Goal: Information Seeking & Learning: Learn about a topic

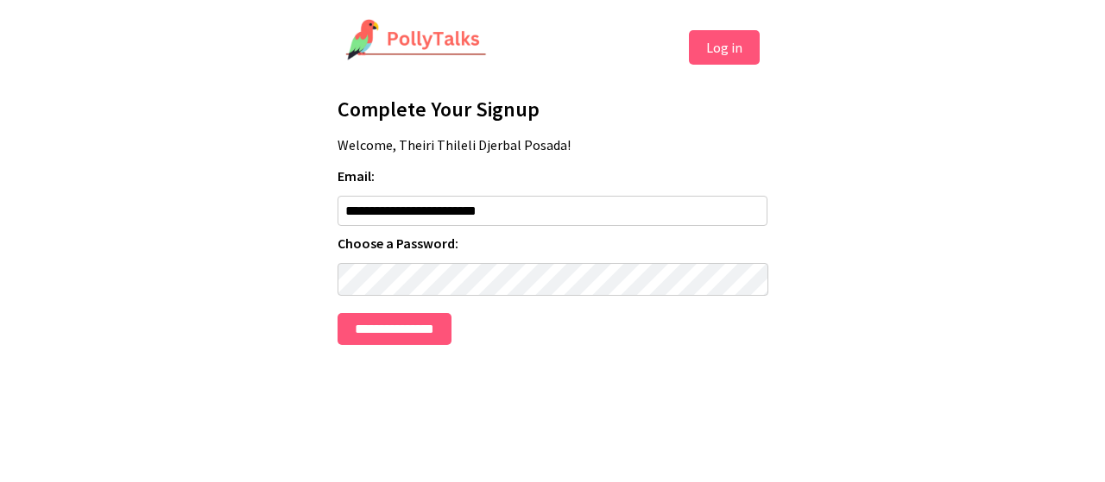
click at [337, 313] on input "**********" at bounding box center [394, 329] width 114 height 32
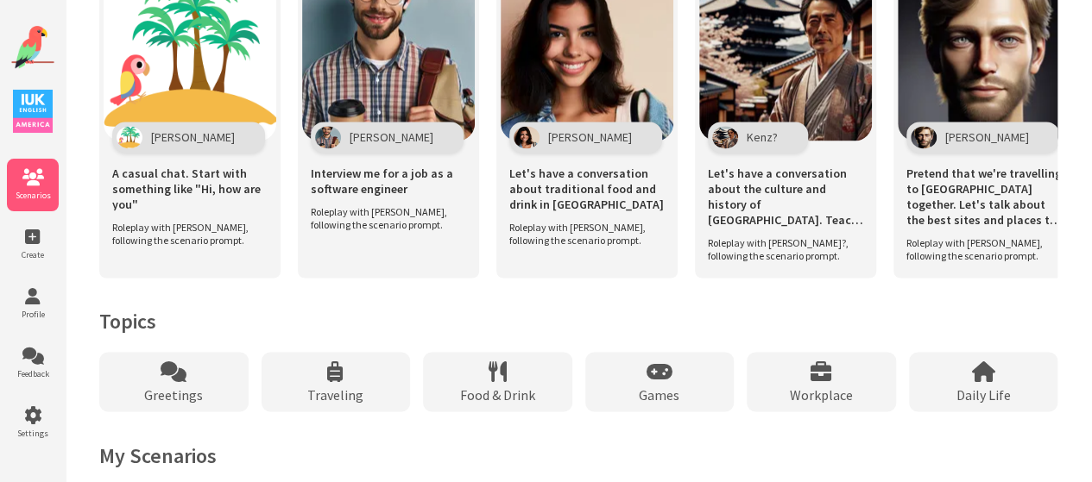
scroll to position [1315, 0]
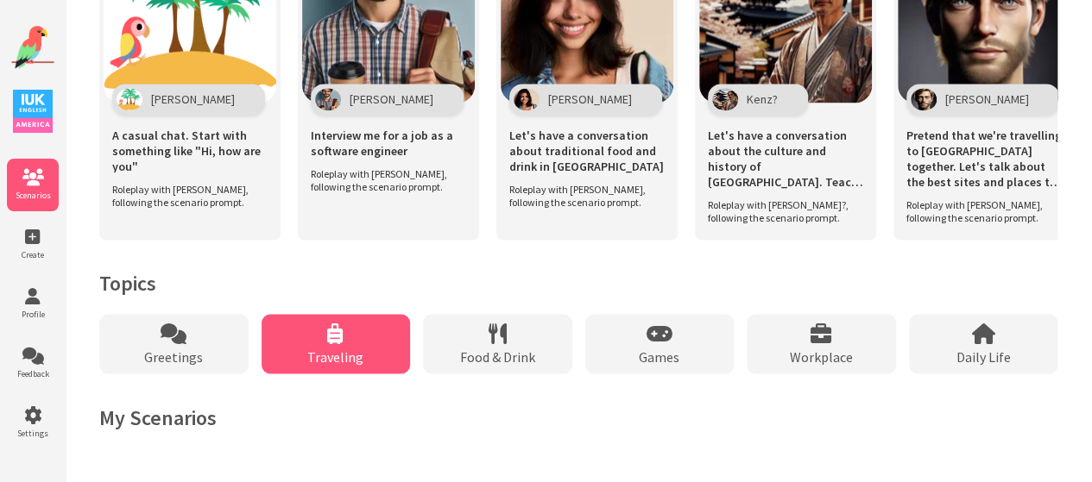
click at [328, 344] on div "Traveling" at bounding box center [336, 344] width 149 height 60
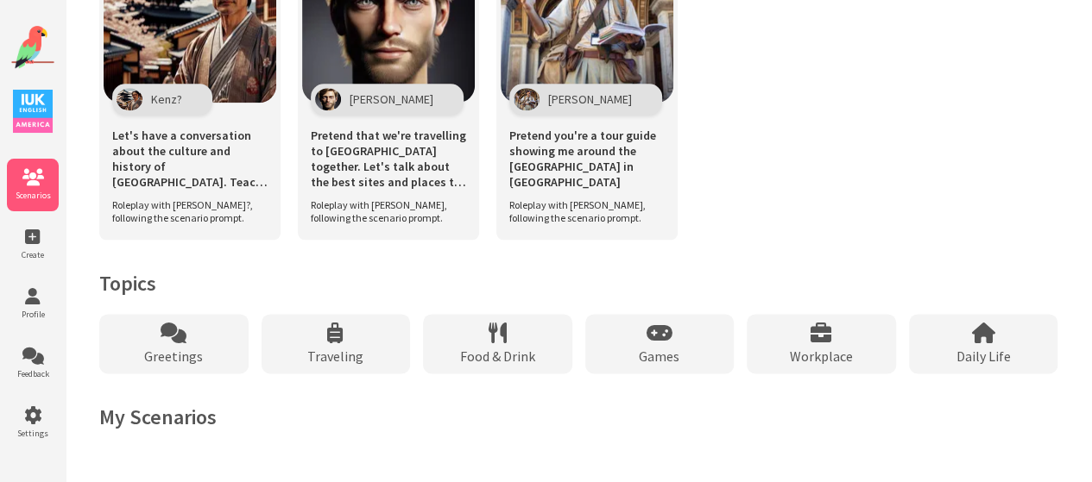
scroll to position [875, 0]
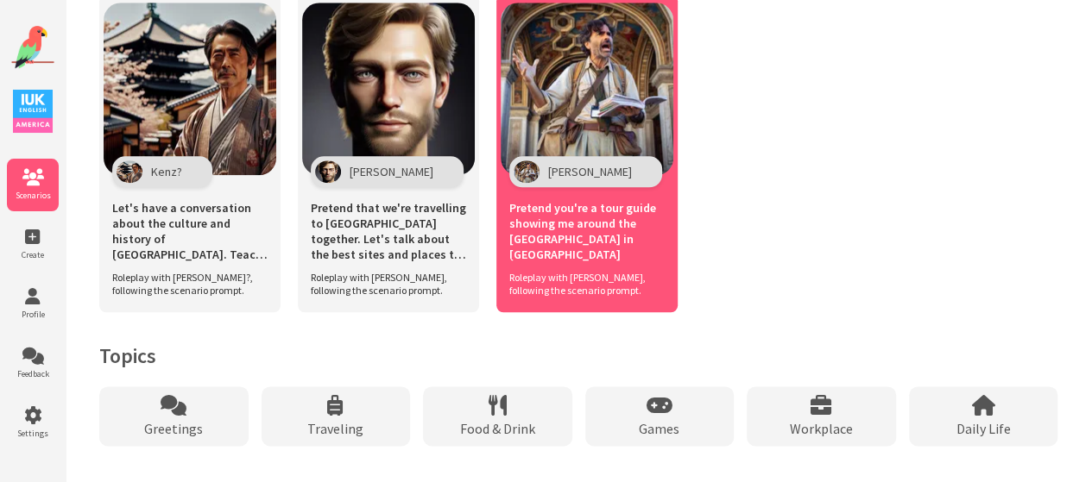
click at [619, 284] on span "Roleplay with [PERSON_NAME], following the scenario prompt." at bounding box center [582, 284] width 147 height 26
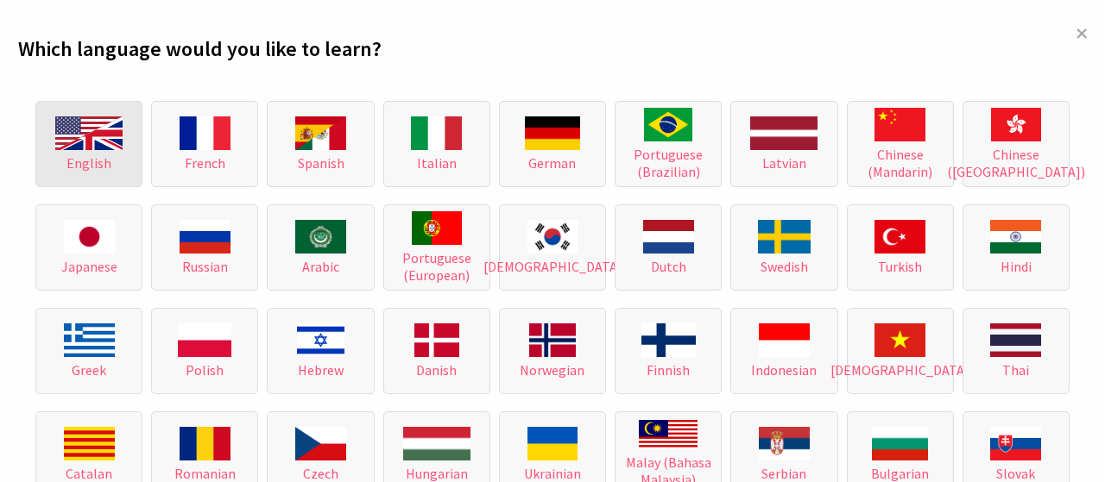
click at [83, 163] on span "English" at bounding box center [88, 162] width 45 height 17
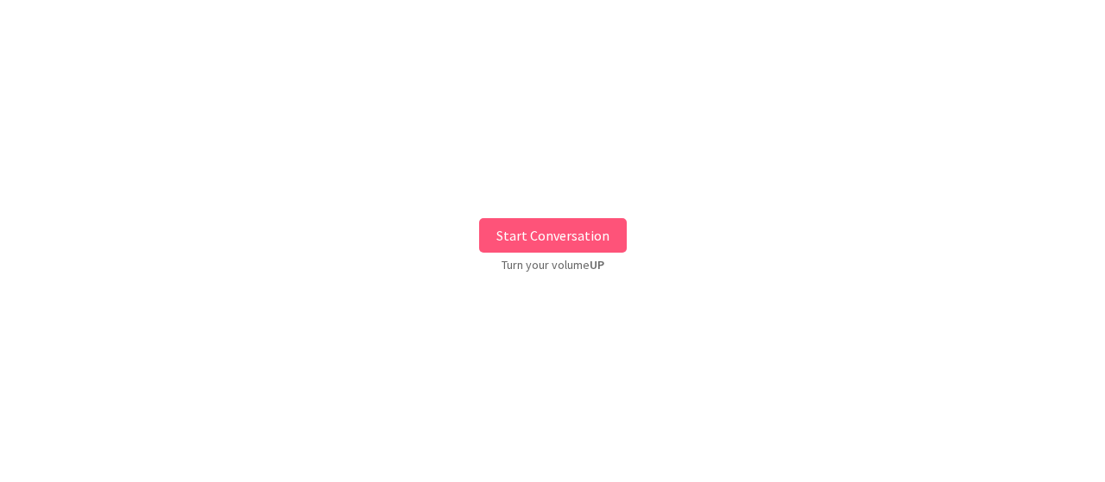
click at [572, 241] on button "Start Conversation" at bounding box center [553, 235] width 148 height 35
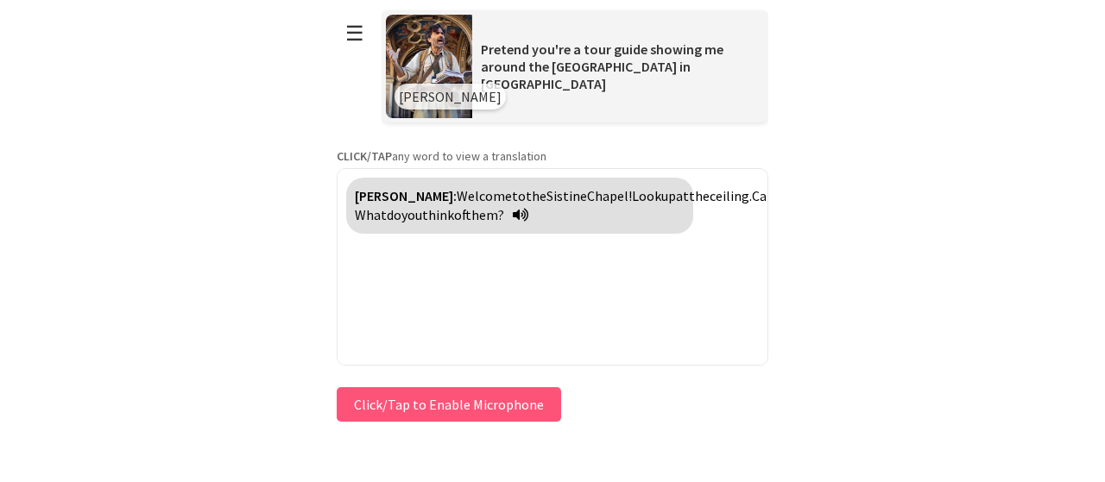
click at [1058, 222] on html "**********" at bounding box center [552, 241] width 1105 height 482
click at [473, 404] on button "Click/Tap to Enable Microphone" at bounding box center [449, 405] width 224 height 35
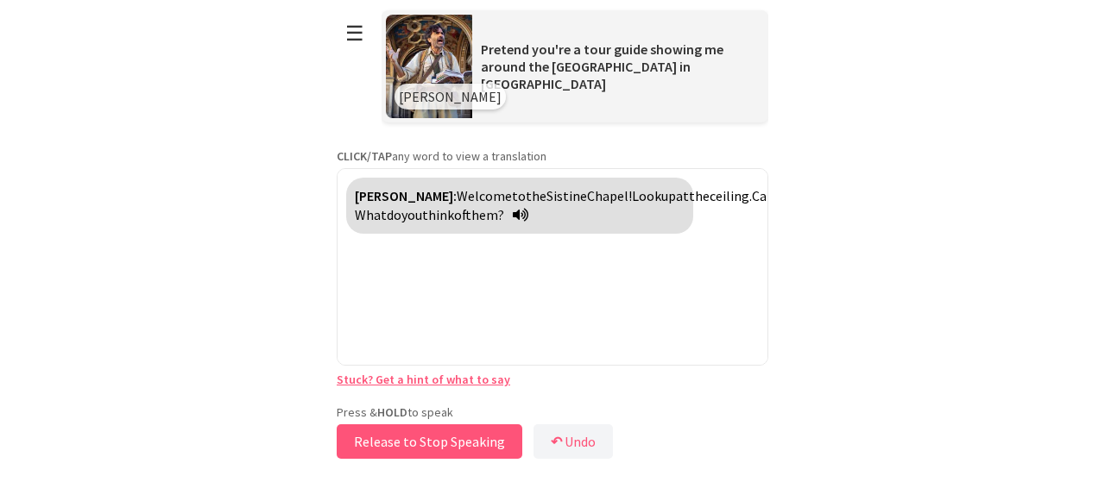
click at [444, 449] on button "Release to Stop Speaking" at bounding box center [430, 442] width 186 height 35
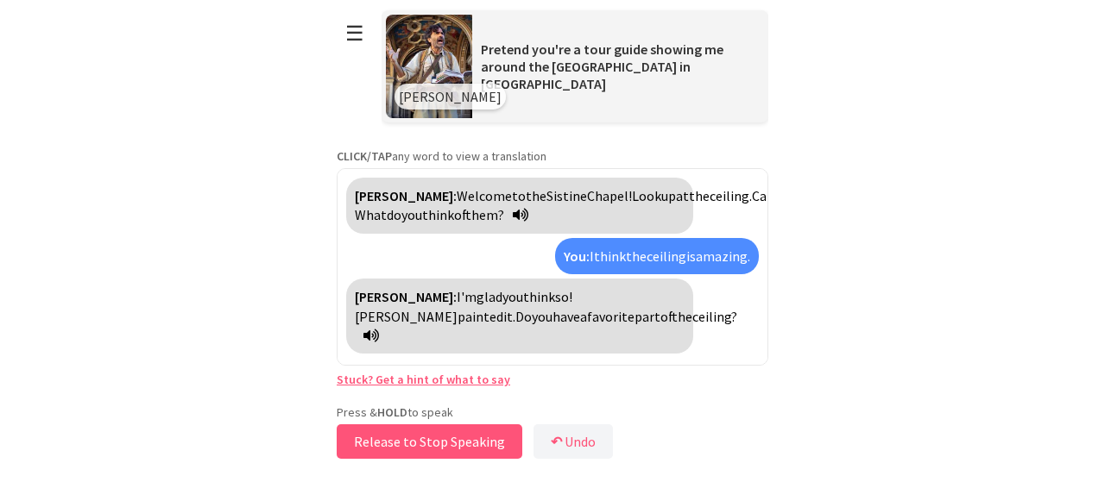
drag, startPoint x: 452, startPoint y: 449, endPoint x: 454, endPoint y: 439, distance: 9.6
click at [454, 439] on button "Release to Stop Speaking" at bounding box center [430, 442] width 186 height 35
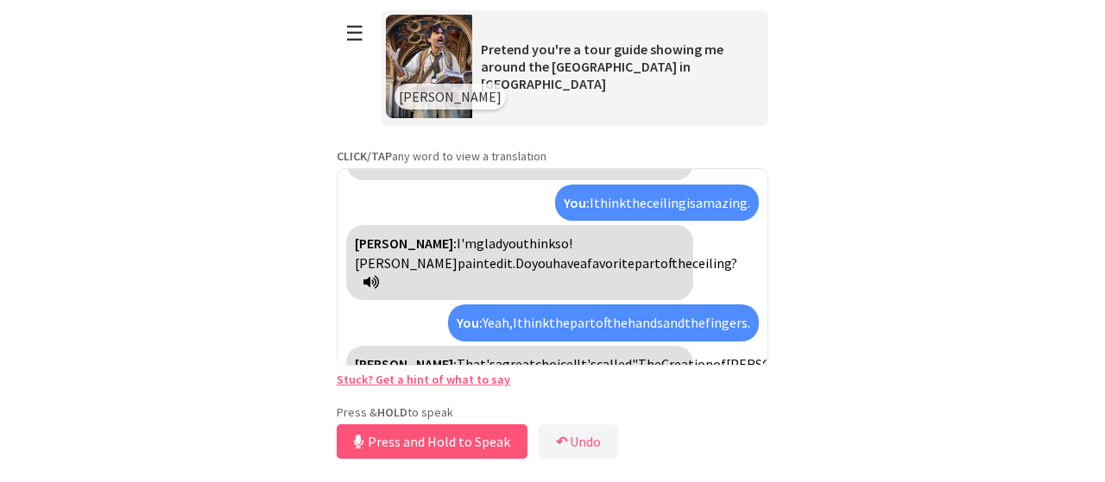
scroll to position [93, 0]
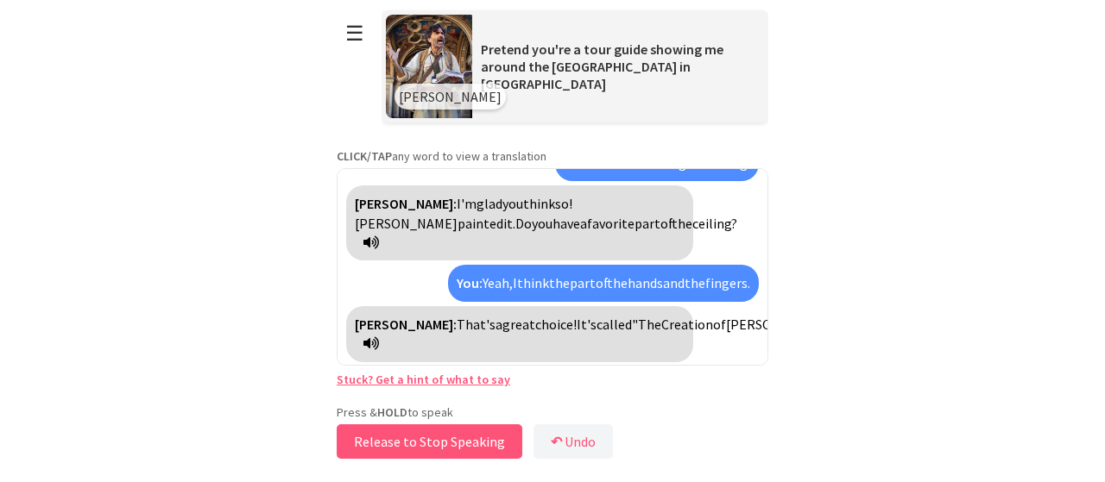
click at [456, 438] on button "Release to Stop Speaking" at bounding box center [430, 442] width 186 height 35
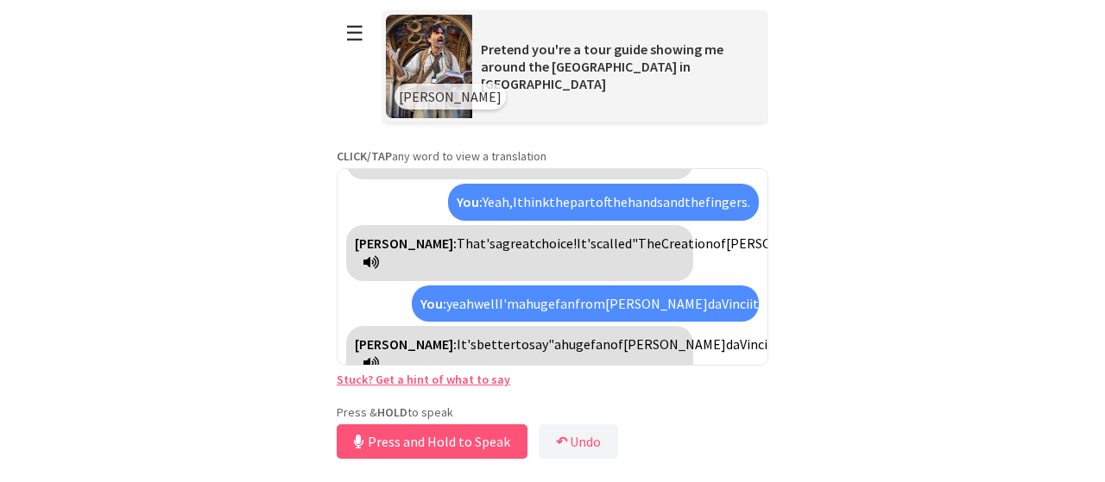
scroll to position [214, 0]
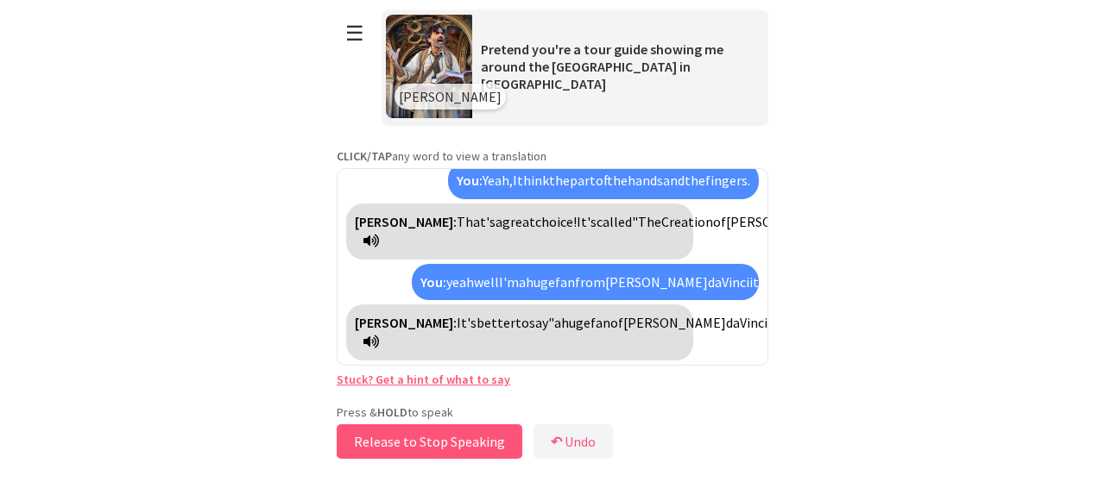
click at [456, 438] on button "Release to Stop Speaking" at bounding box center [430, 442] width 186 height 35
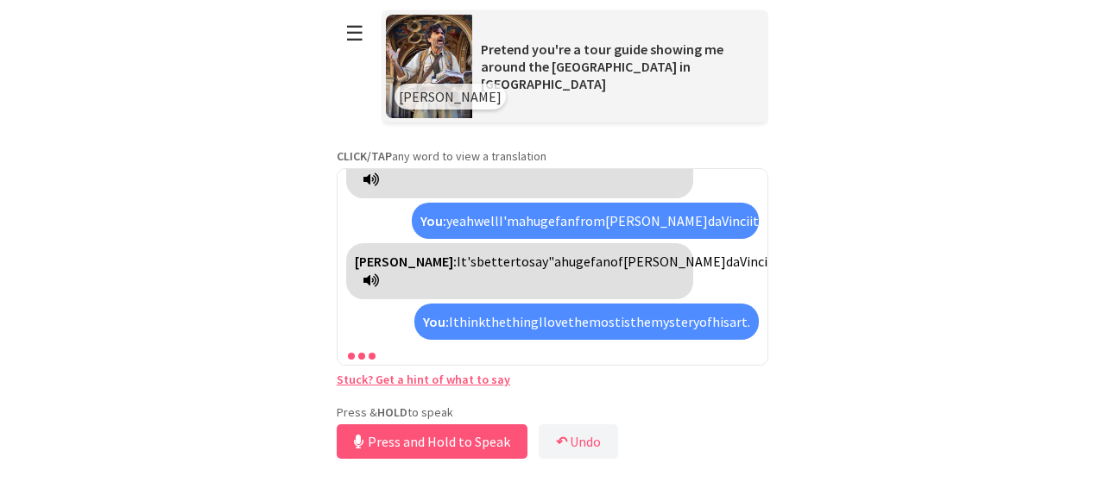
scroll to position [354, 0]
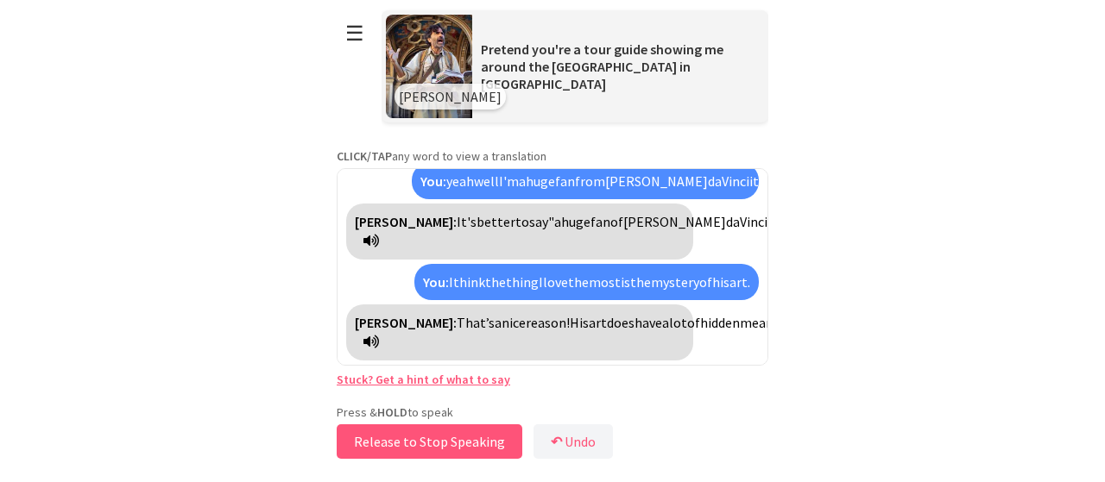
click at [456, 438] on button "Release to Stop Speaking" at bounding box center [430, 442] width 186 height 35
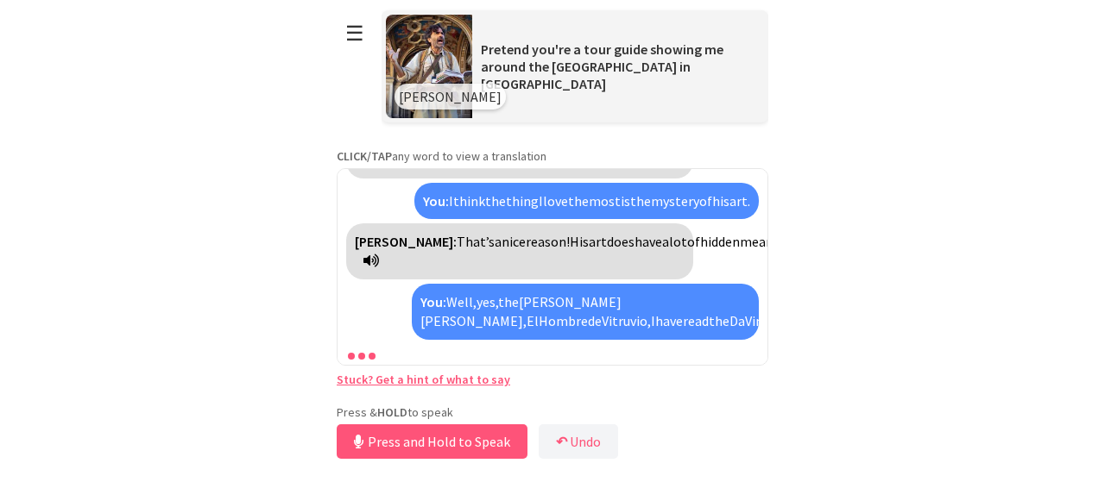
scroll to position [494, 0]
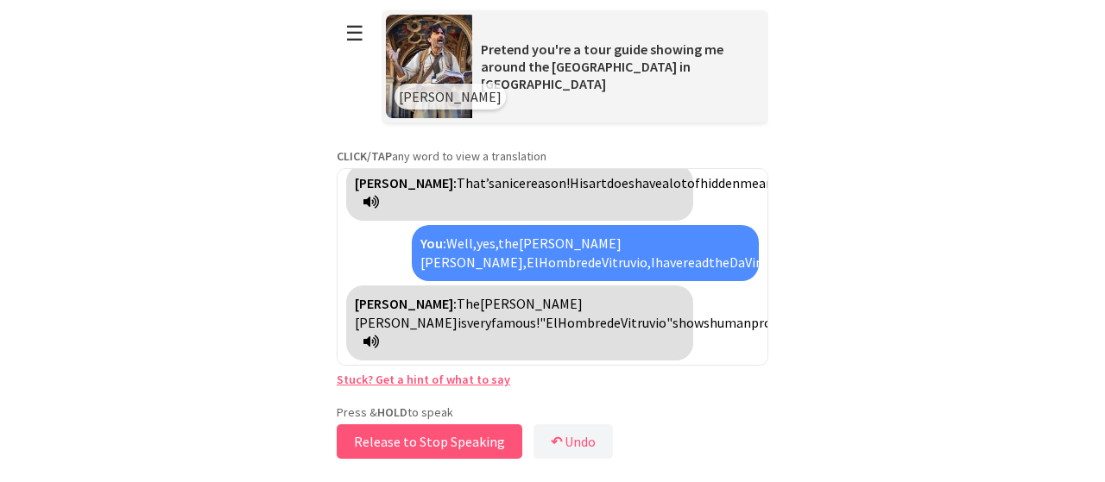
click at [439, 434] on button "Release to Stop Speaking" at bounding box center [430, 442] width 186 height 35
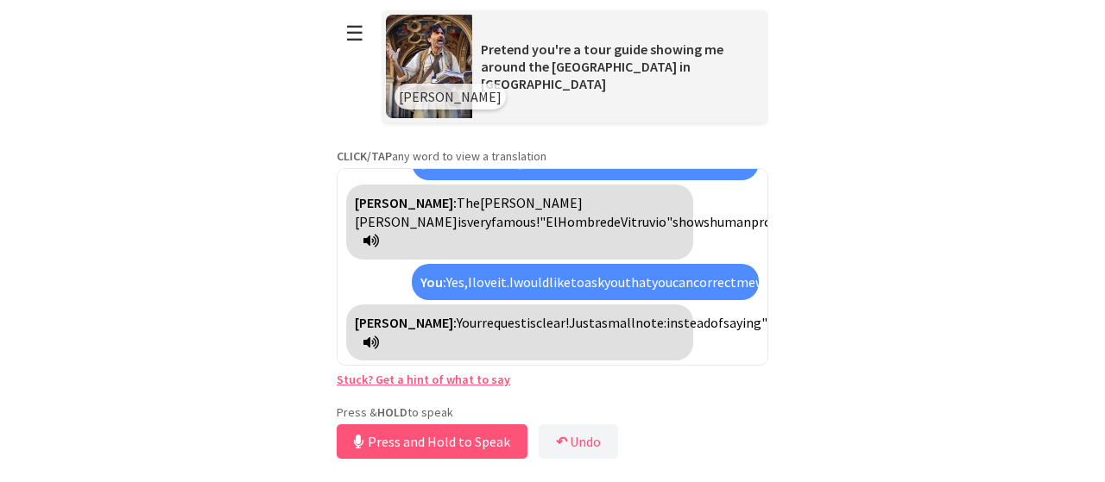
scroll to position [691, 0]
drag, startPoint x: 407, startPoint y: 447, endPoint x: 419, endPoint y: 436, distance: 15.9
click at [419, 436] on button "Release to Stop Speaking" at bounding box center [430, 442] width 186 height 35
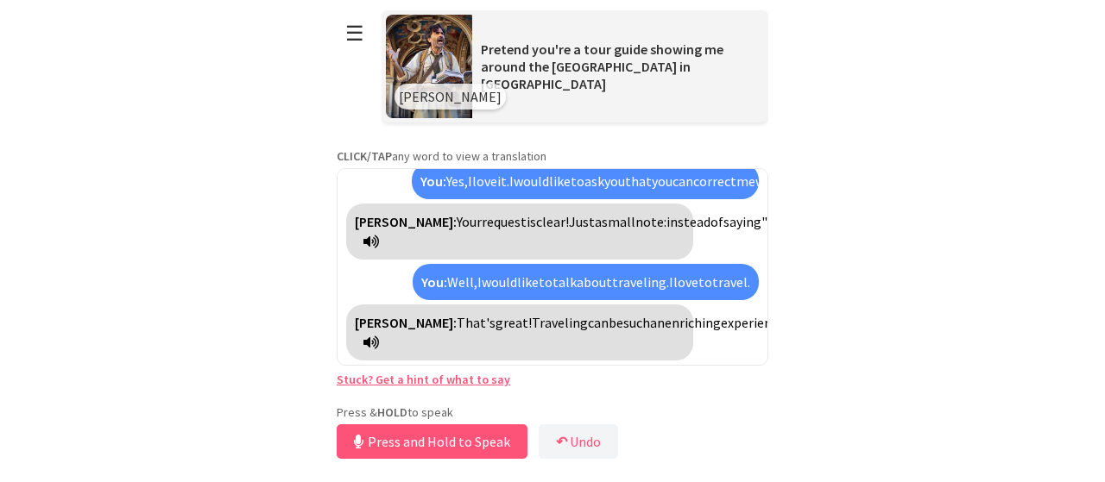
scroll to position [831, 0]
click at [425, 444] on button "Release to Stop Speaking" at bounding box center [430, 442] width 186 height 35
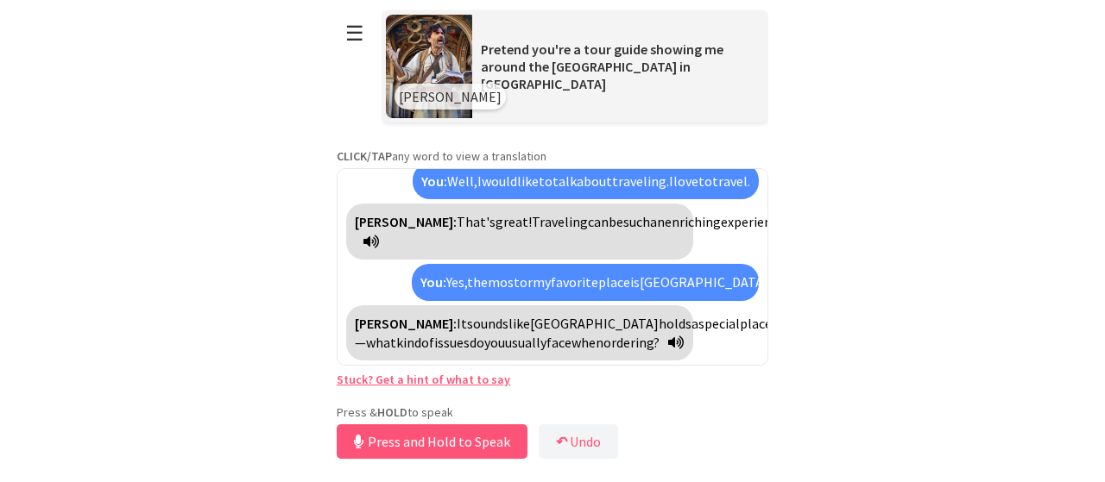
scroll to position [1068, 0]
click at [447, 448] on button "Release to Stop Speaking" at bounding box center [430, 442] width 186 height 35
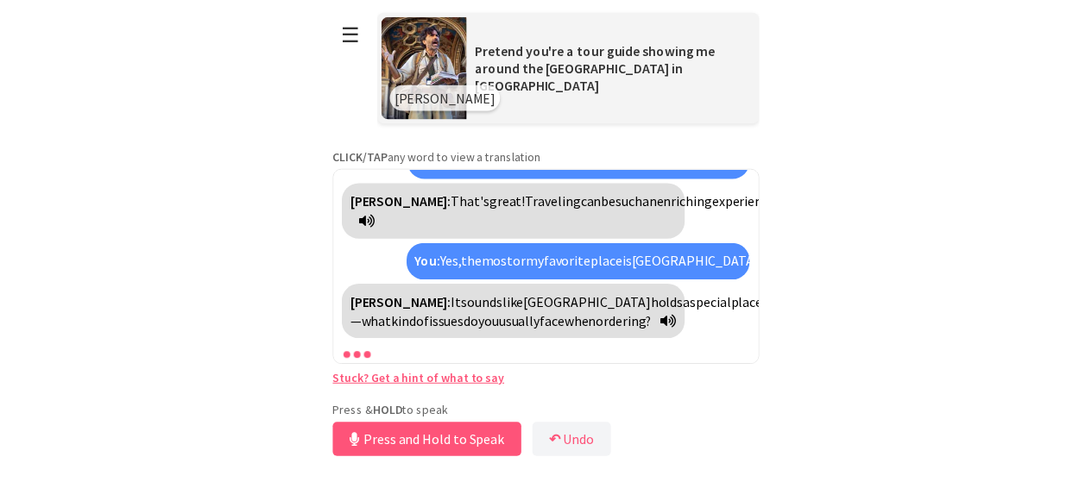
scroll to position [1088, 0]
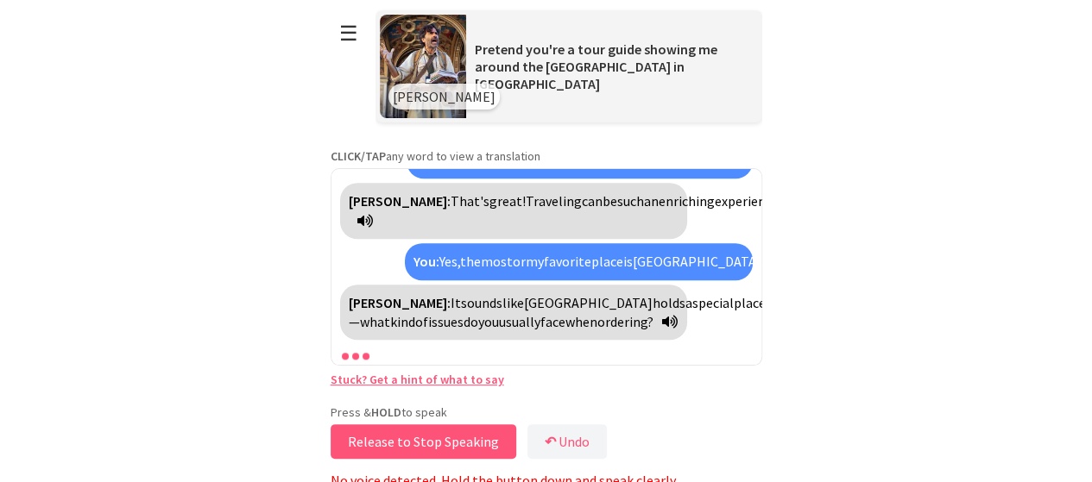
click at [415, 446] on button "Release to Stop Speaking" at bounding box center [424, 442] width 186 height 35
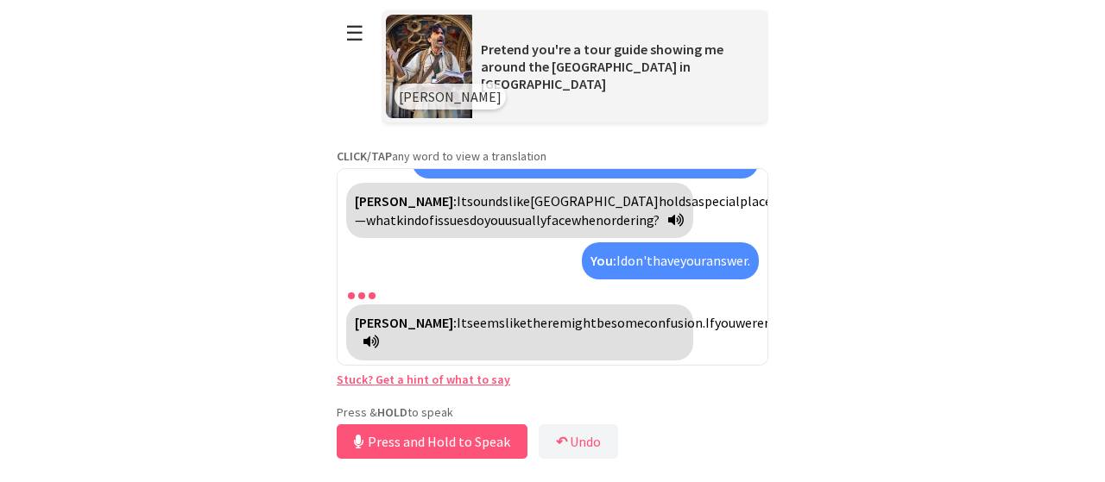
scroll to position [1267, 0]
click at [436, 444] on button "Release to Stop Speaking" at bounding box center [430, 442] width 186 height 35
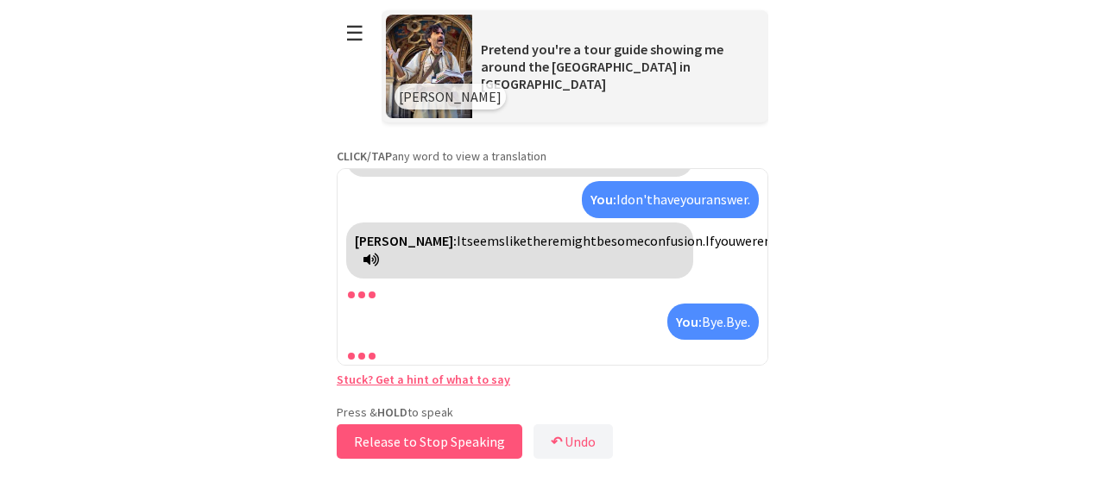
scroll to position [1368, 0]
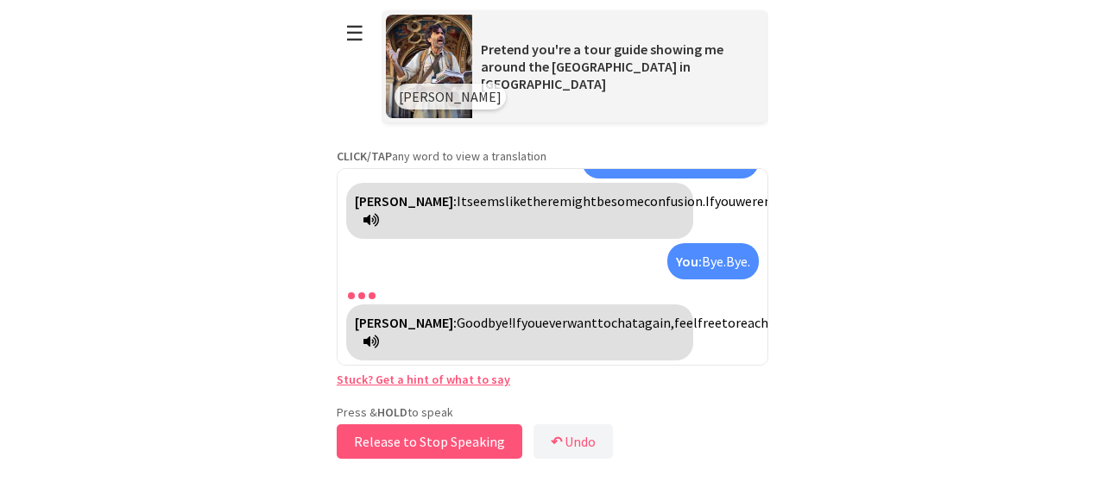
click at [436, 444] on button "Release to Stop Speaking" at bounding box center [430, 442] width 186 height 35
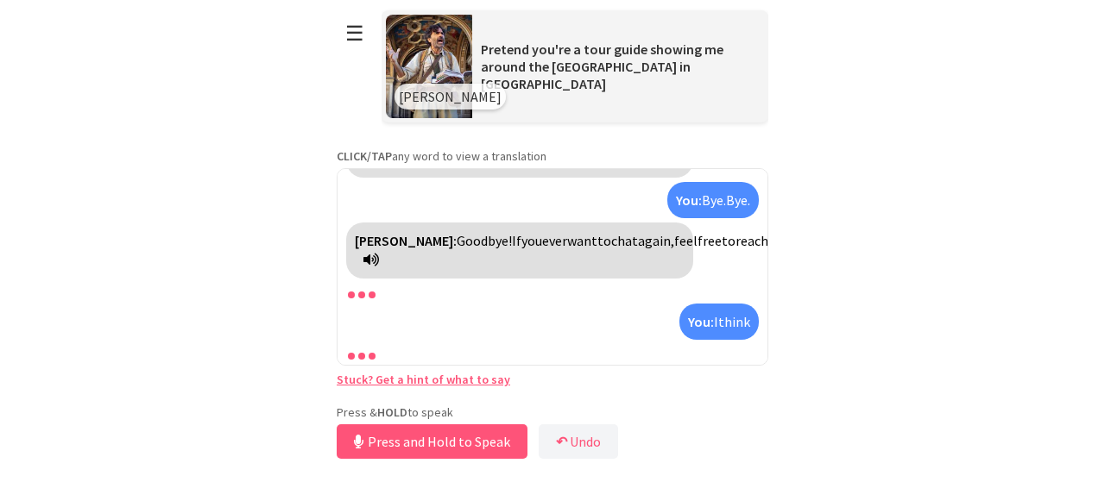
scroll to position [1488, 0]
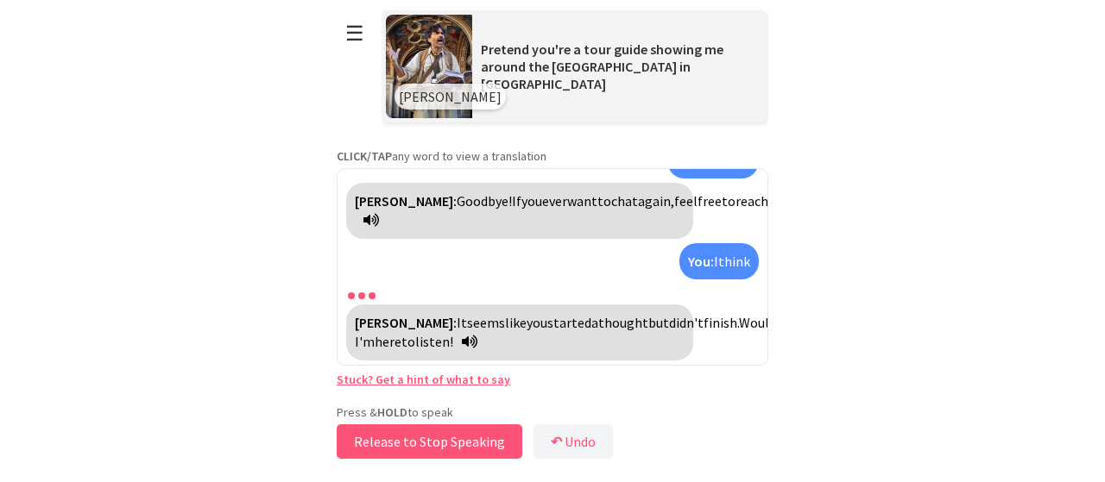
click at [416, 440] on button "Release to Stop Speaking" at bounding box center [430, 442] width 186 height 35
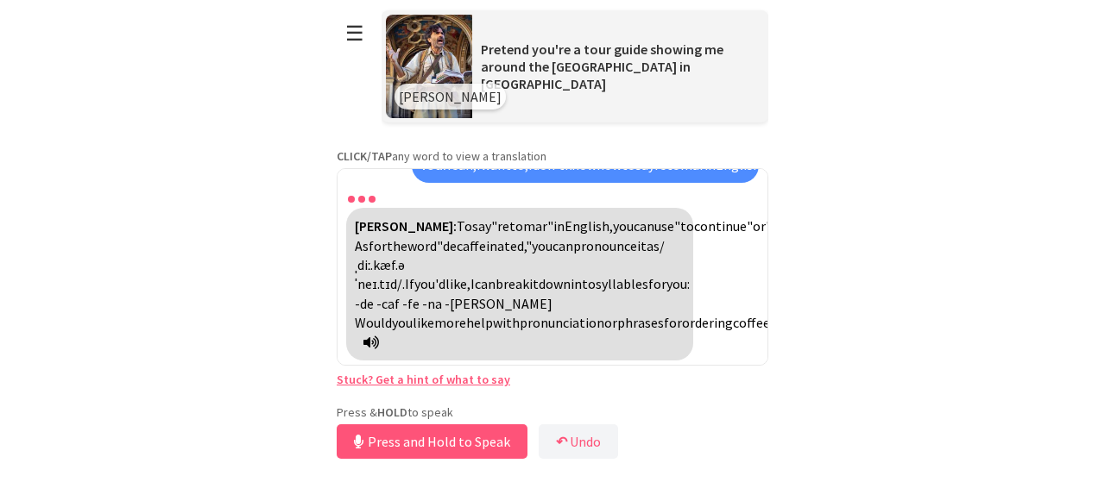
scroll to position [1763, 0]
drag, startPoint x: 463, startPoint y: 442, endPoint x: 470, endPoint y: 435, distance: 9.2
click at [470, 435] on button "Release to Stop Speaking" at bounding box center [430, 442] width 186 height 35
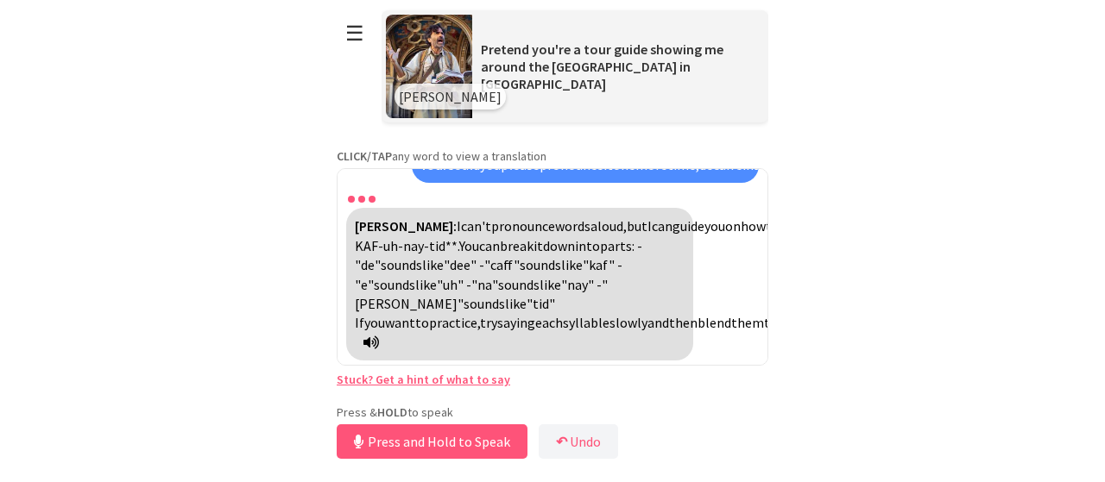
scroll to position [2020, 0]
click at [434, 437] on button "Release to Stop Speaking" at bounding box center [430, 442] width 186 height 35
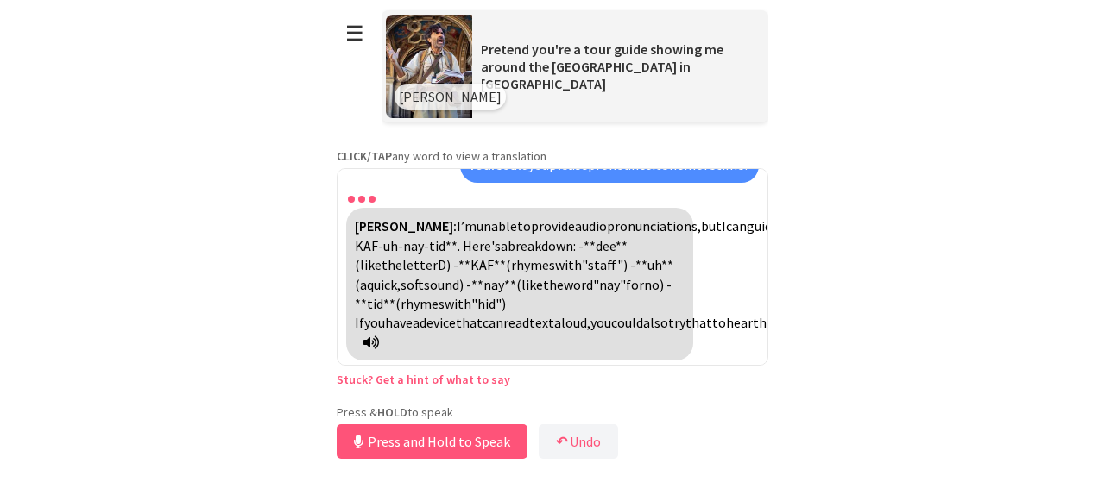
scroll to position [2275, 0]
click at [471, 438] on button "Release to Stop Speaking" at bounding box center [430, 442] width 186 height 35
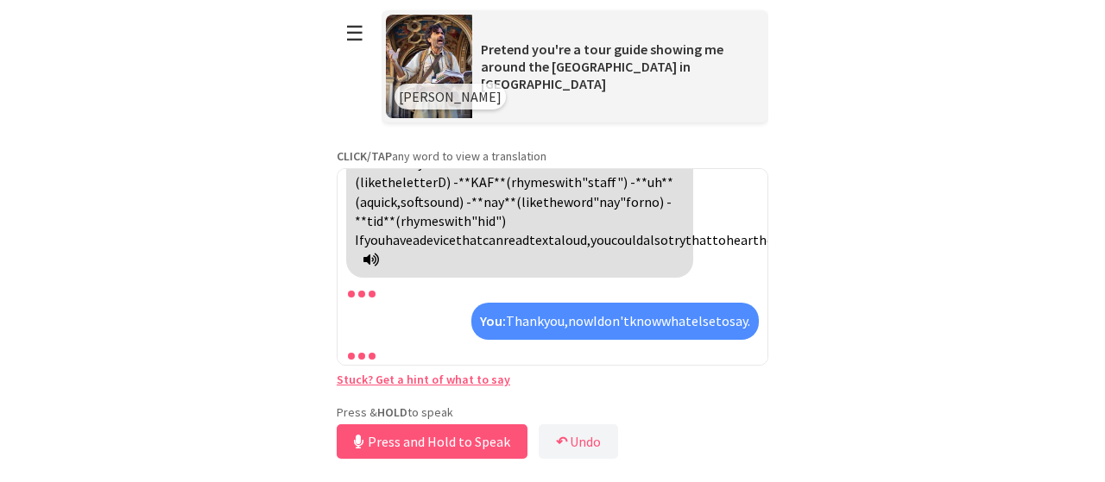
scroll to position [2473, 0]
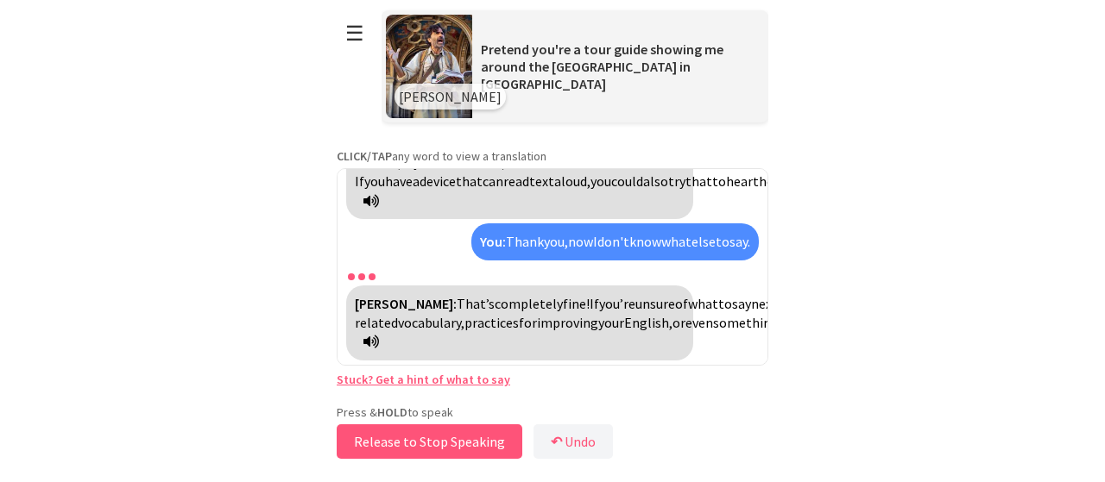
click at [451, 440] on button "Release to Stop Speaking" at bounding box center [430, 442] width 186 height 35
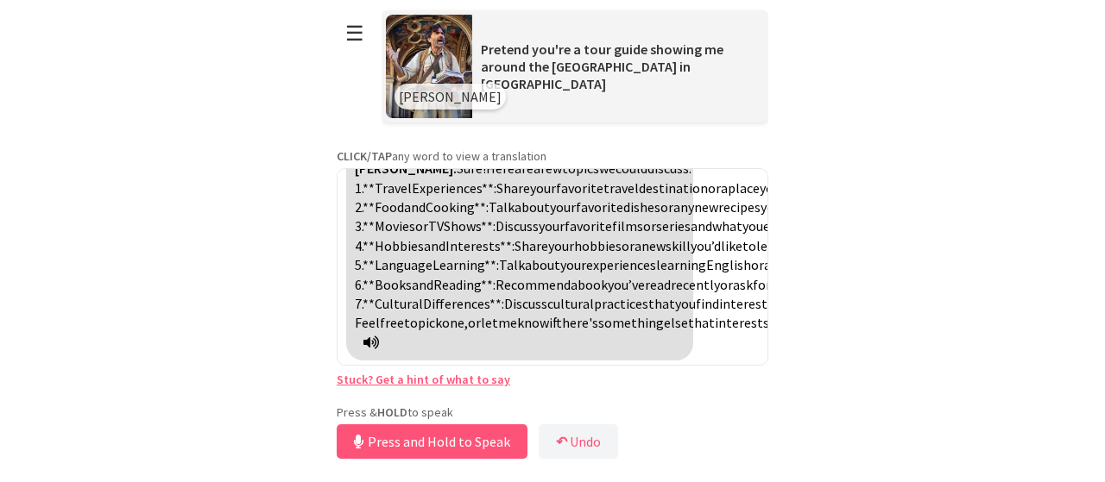
scroll to position [2653, 0]
click at [461, 445] on button "Release to Stop Speaking" at bounding box center [430, 442] width 186 height 35
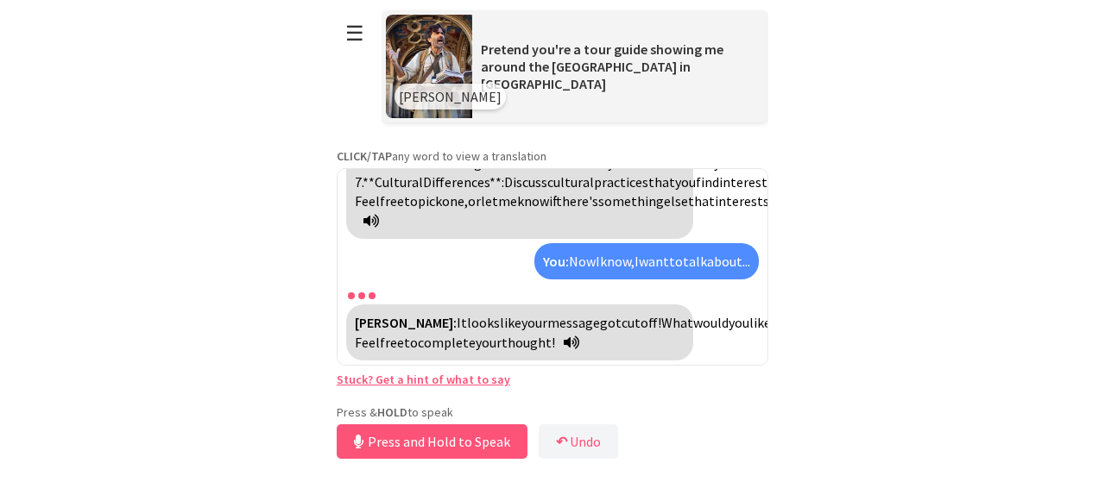
scroll to position [2946, 0]
drag, startPoint x: 414, startPoint y: 444, endPoint x: 422, endPoint y: 439, distance: 8.9
click at [422, 439] on button "Release to Stop Speaking" at bounding box center [430, 442] width 186 height 35
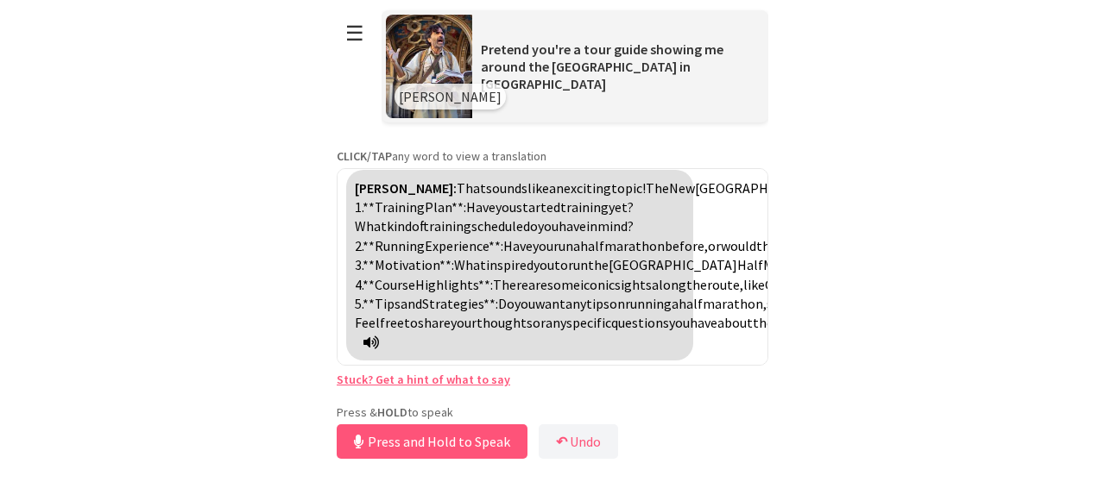
scroll to position [3376, 0]
drag, startPoint x: 414, startPoint y: 434, endPoint x: 407, endPoint y: 443, distance: 11.6
click at [407, 443] on button "Release to Stop Speaking" at bounding box center [430, 442] width 186 height 35
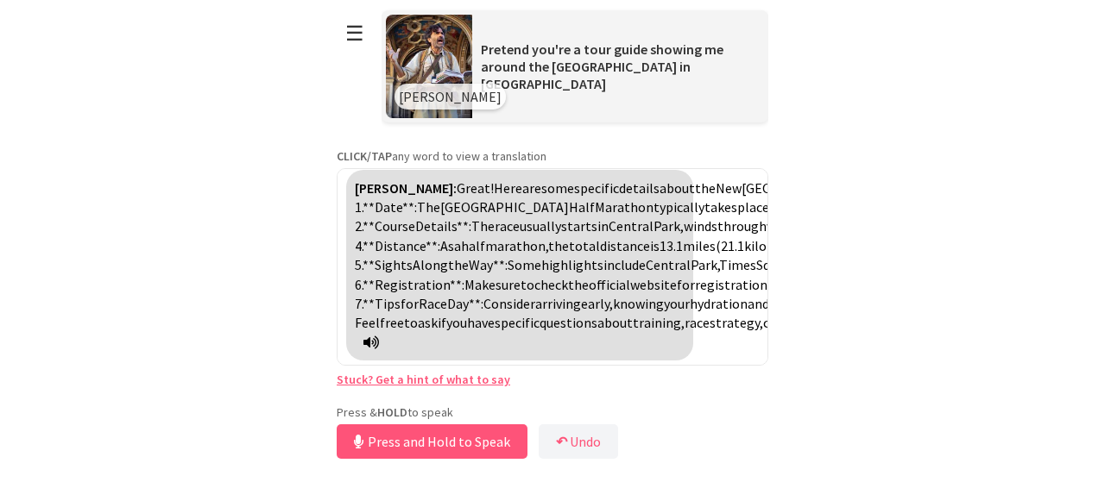
scroll to position [4018, 0]
click at [426, 444] on button "Release to Stop Speaking" at bounding box center [430, 442] width 186 height 35
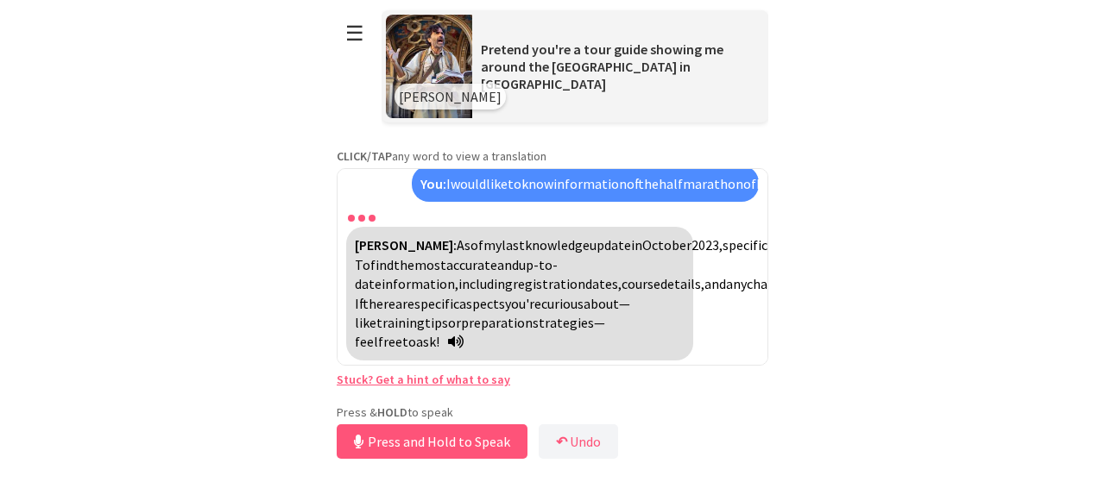
scroll to position [4361, 0]
